Goal: Navigation & Orientation: Find specific page/section

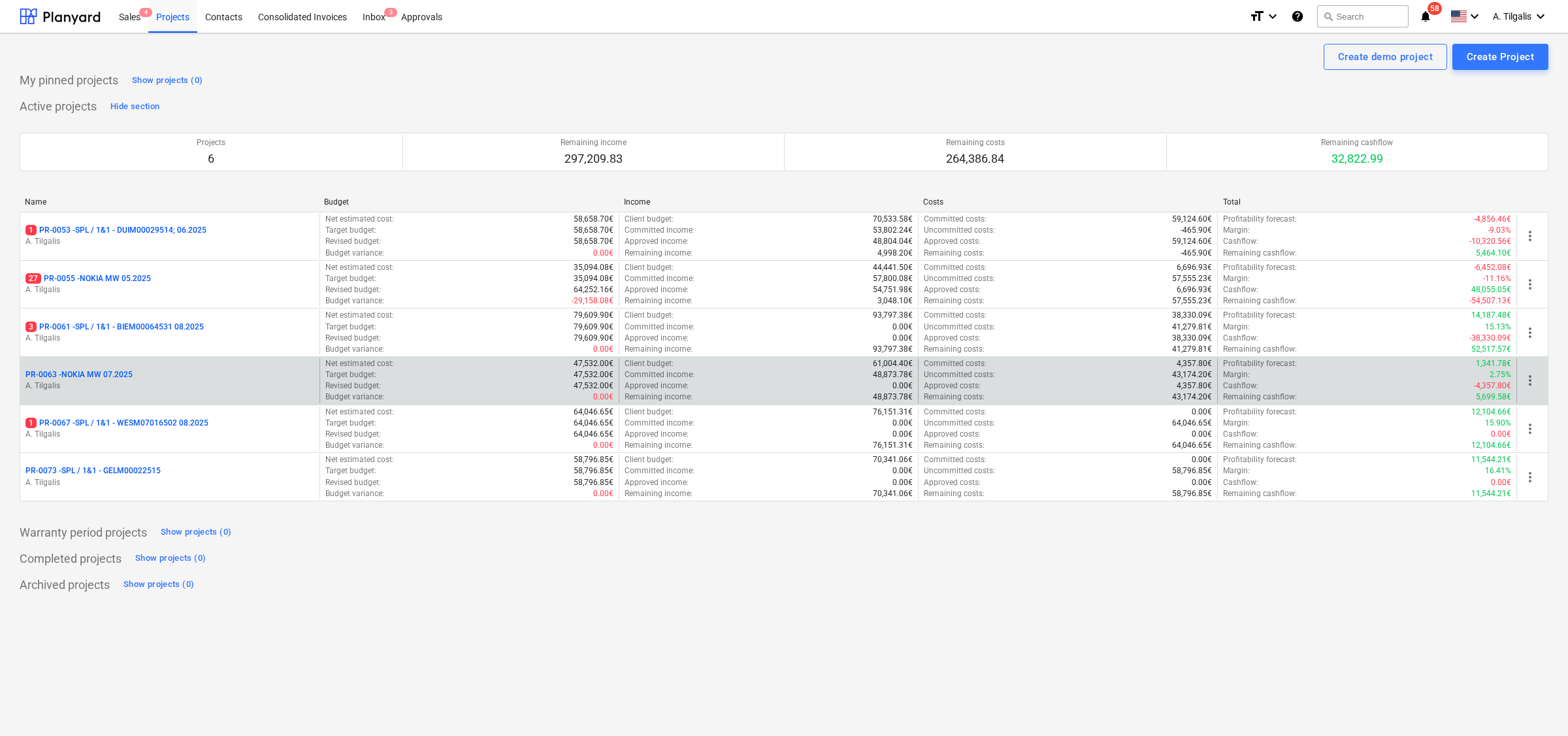
click at [104, 377] on p "PR-0063 - NOKIA MW 07.2025" at bounding box center [79, 375] width 107 height 11
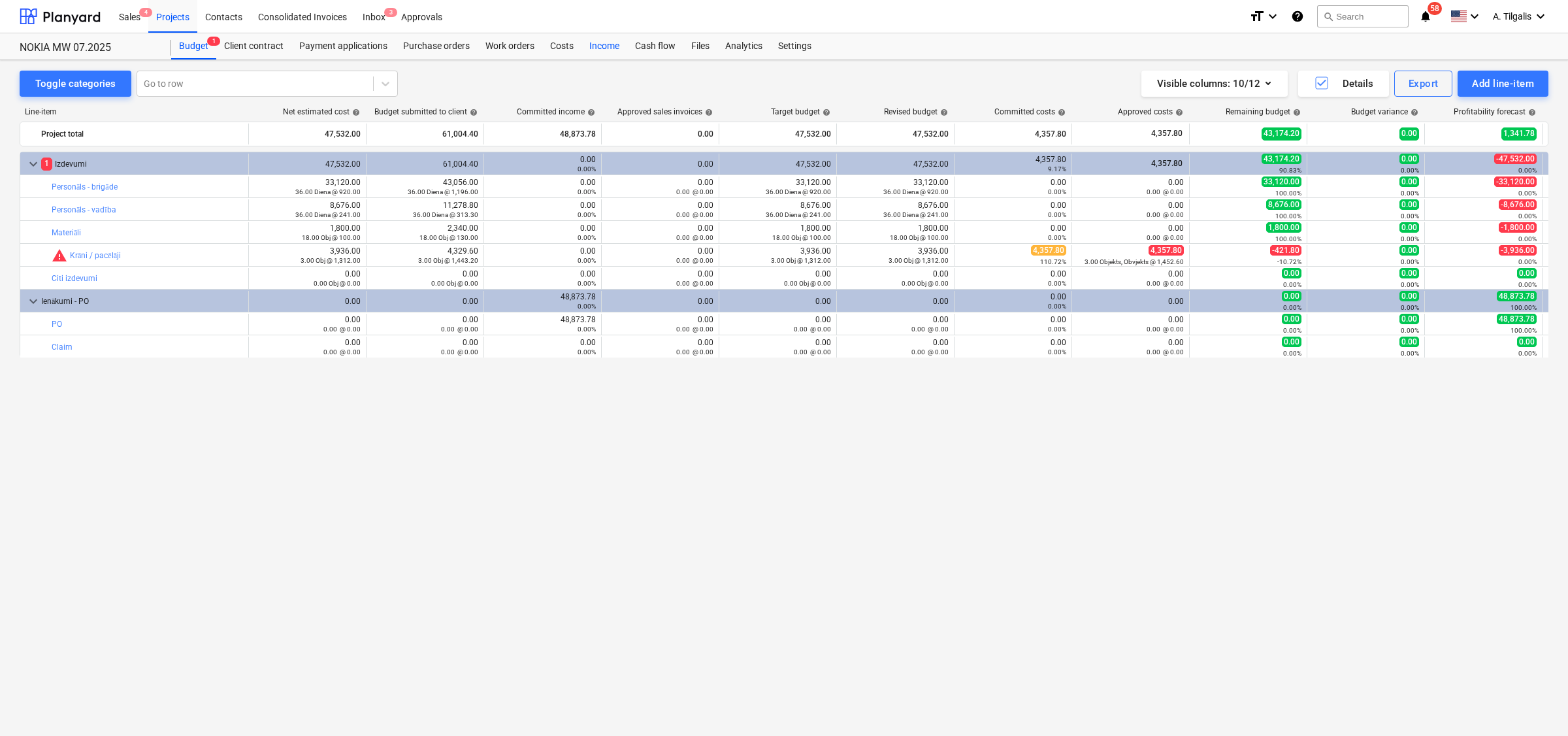
click at [584, 45] on div "Income" at bounding box center [604, 47] width 46 height 26
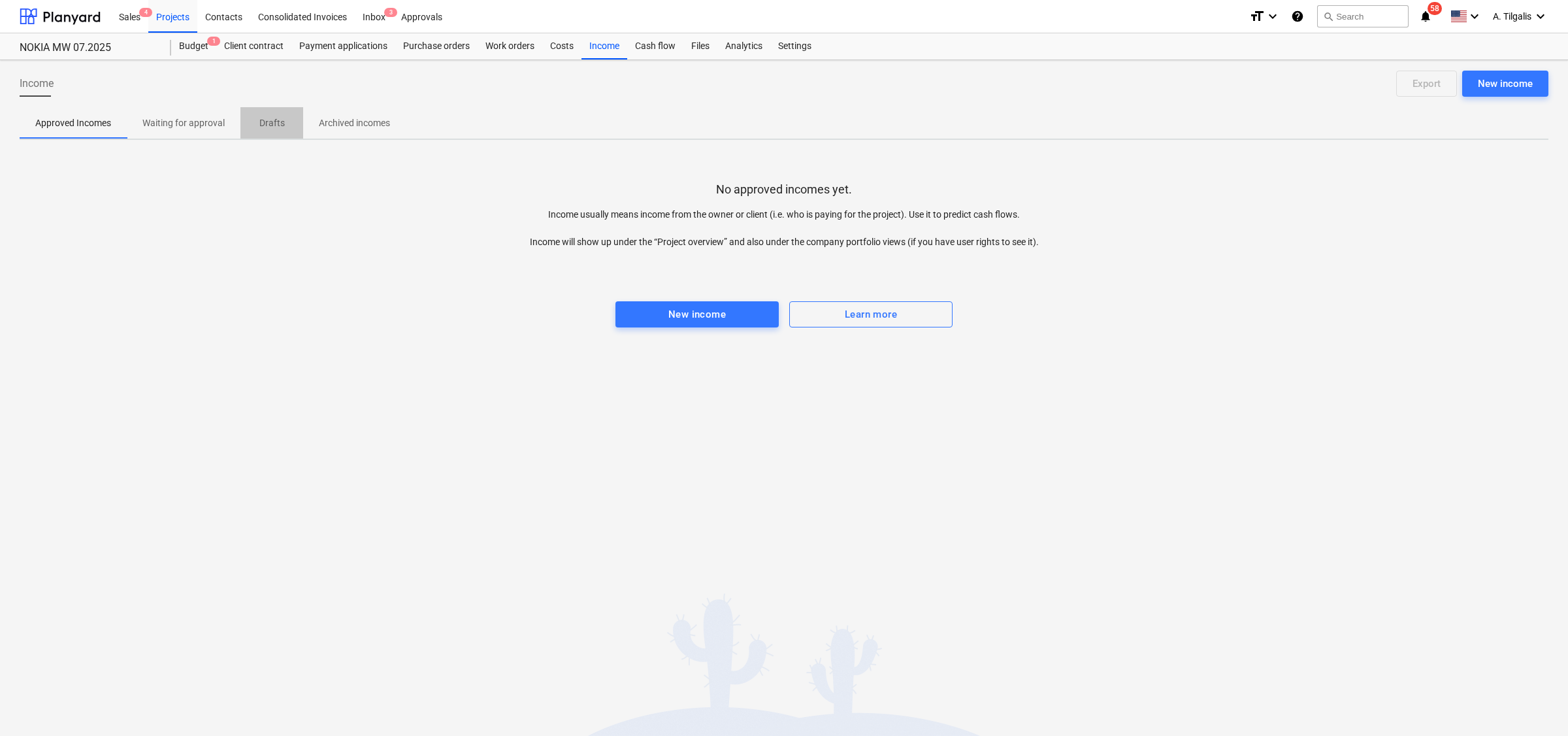
click at [291, 126] on span "Drafts" at bounding box center [272, 123] width 62 height 21
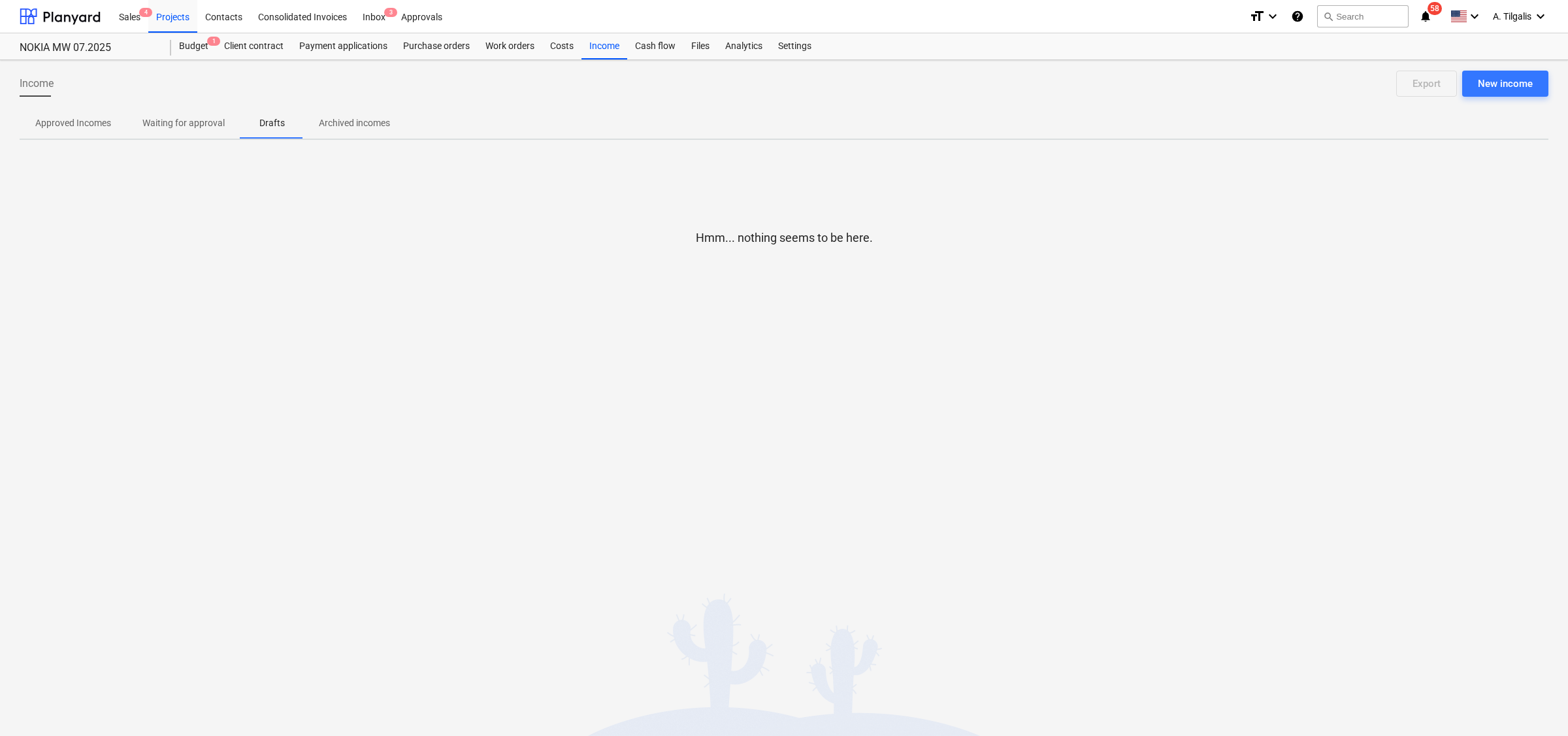
click at [359, 126] on p "Archived incomes" at bounding box center [354, 123] width 71 height 14
click at [193, 121] on p "Waiting for approval" at bounding box center [184, 123] width 82 height 14
click at [92, 125] on p "Approved Incomes" at bounding box center [73, 123] width 76 height 14
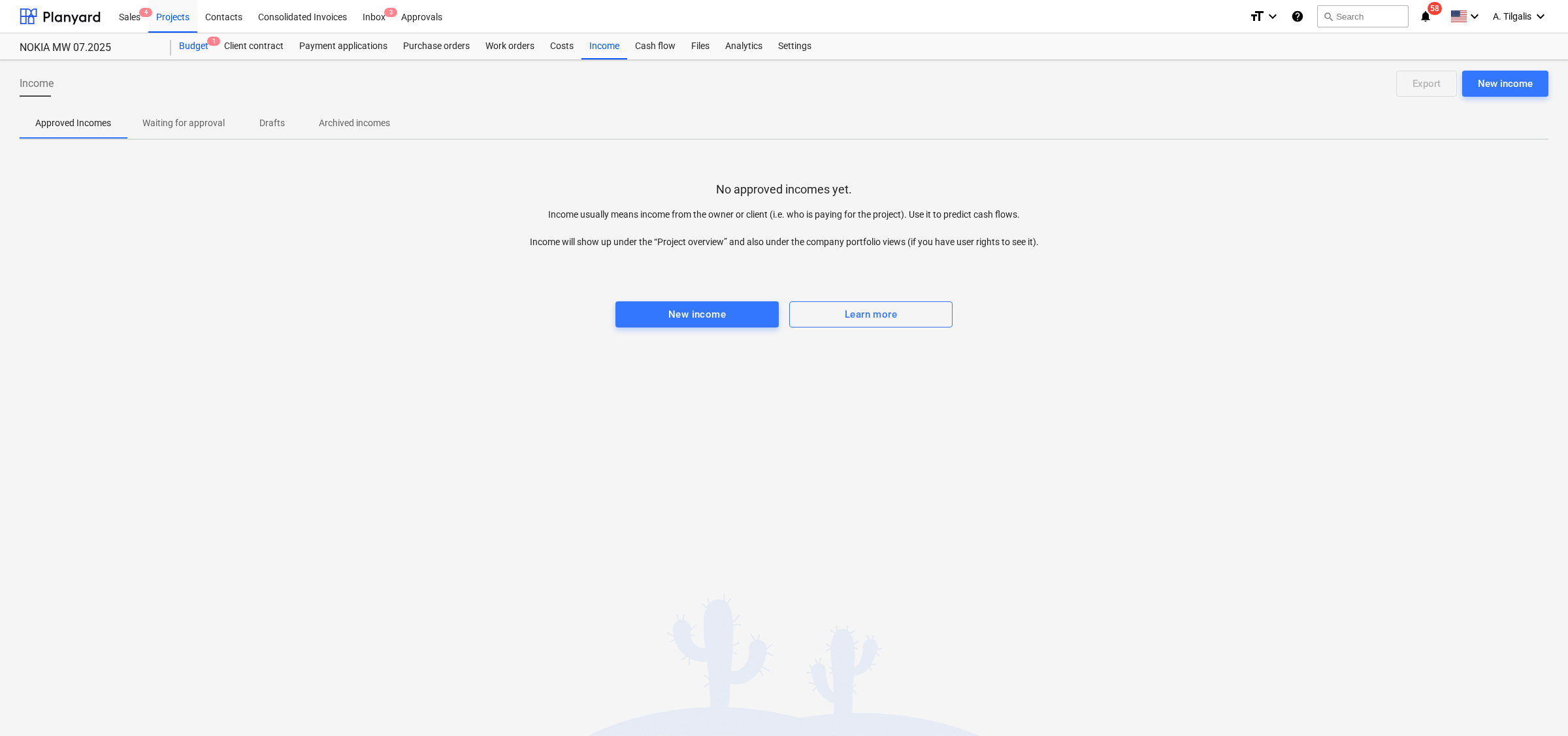
click at [200, 45] on div "Budget 1" at bounding box center [194, 47] width 45 height 26
